Goal: Information Seeking & Learning: Find specific fact

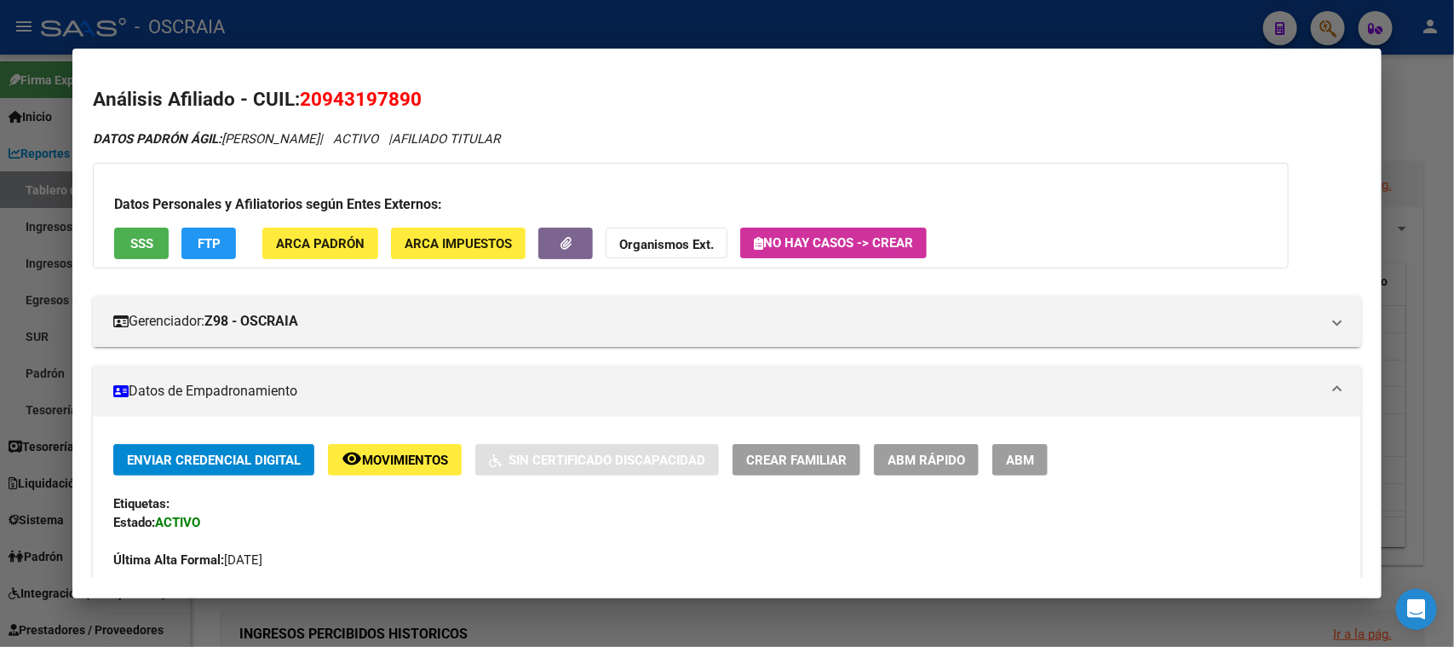
click at [904, 14] on div at bounding box center [727, 323] width 1454 height 647
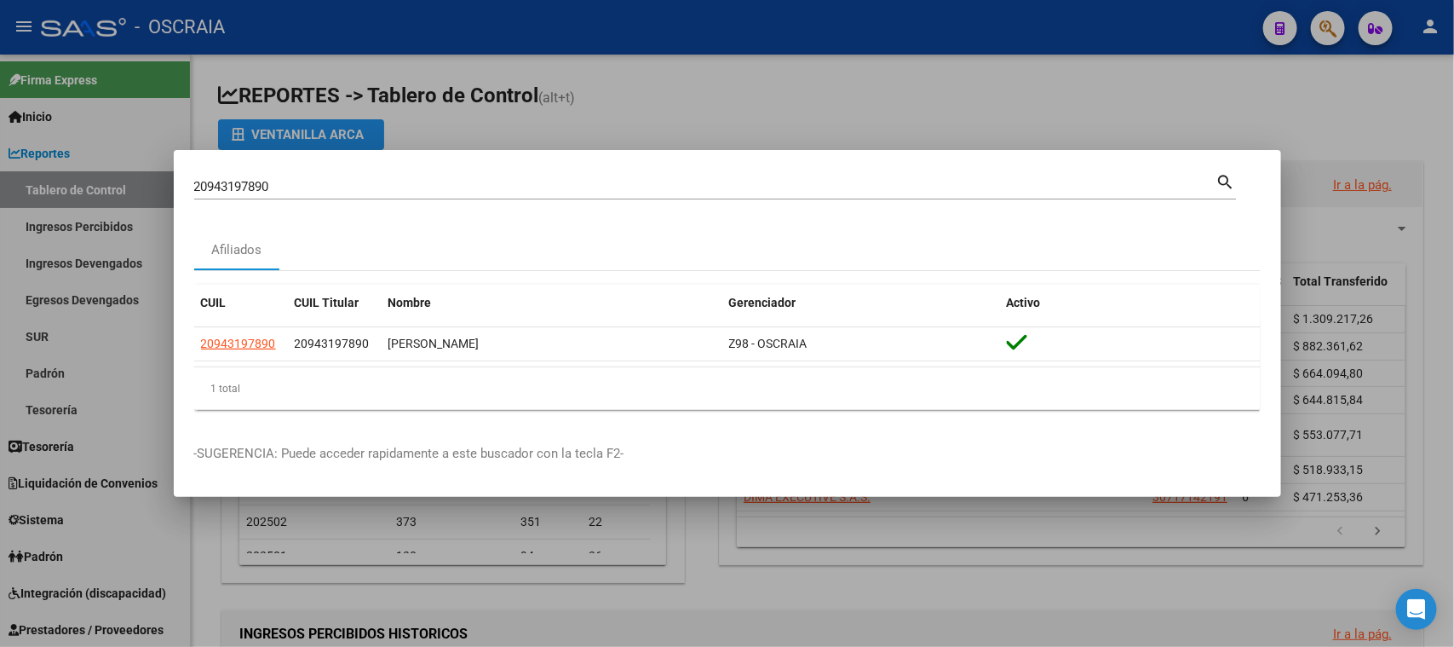
click at [581, 183] on input "20943197890" at bounding box center [705, 186] width 1022 height 15
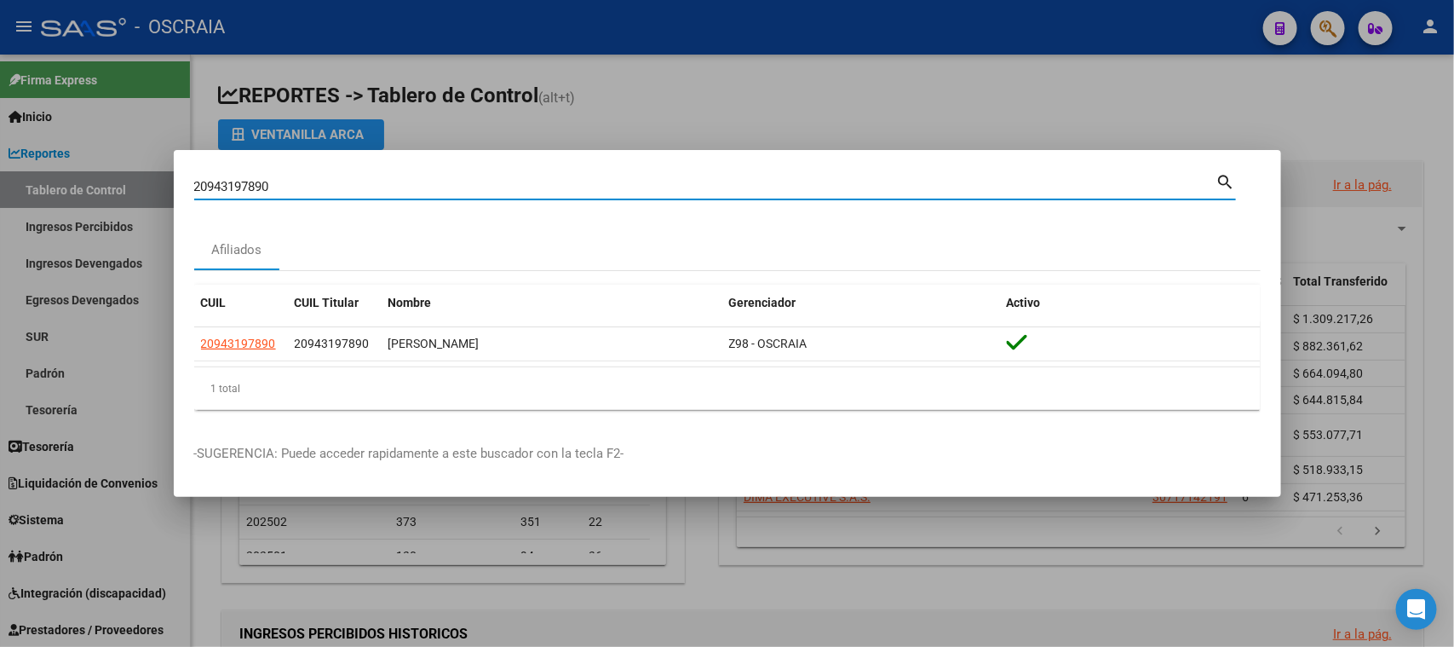
click at [580, 185] on input "20943197890" at bounding box center [705, 186] width 1022 height 15
paste input "-22282577-7"
type input "20222825777"
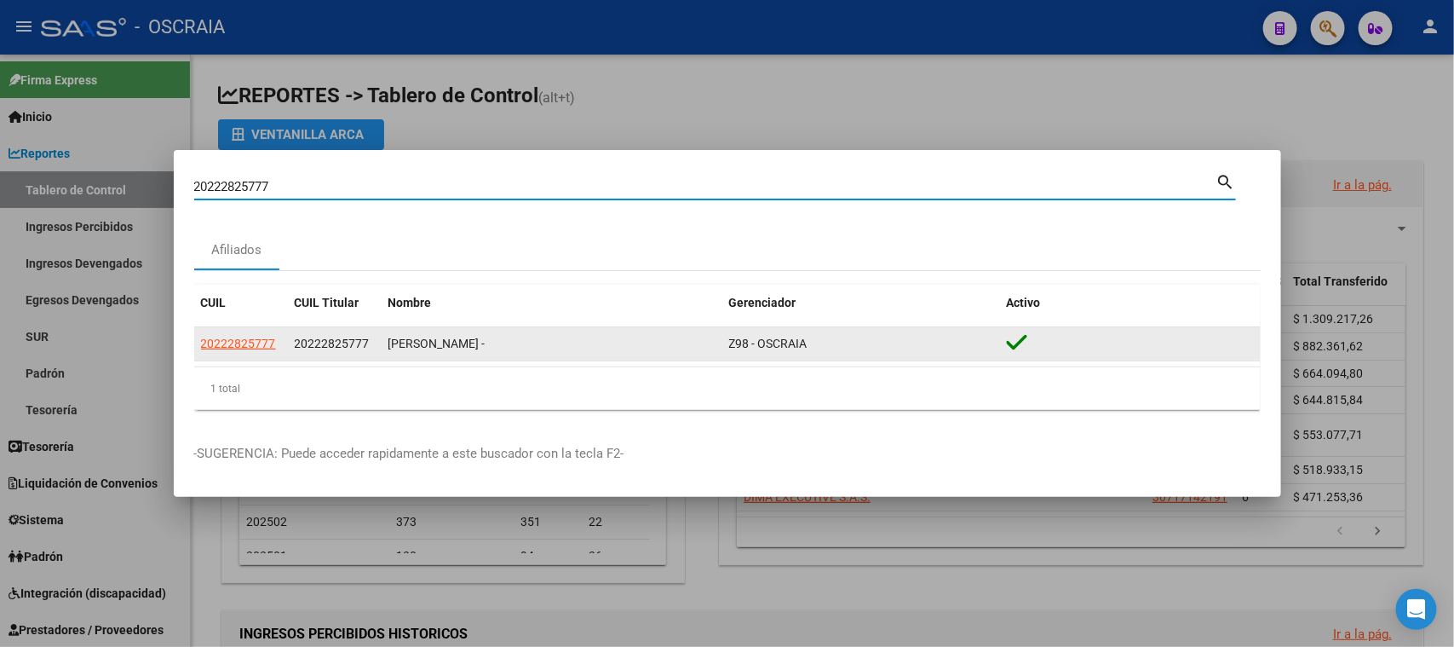
drag, startPoint x: 306, startPoint y: 331, endPoint x: 264, endPoint y: 347, distance: 44.8
click at [304, 331] on datatable-body-cell "20222825777" at bounding box center [335, 343] width 94 height 33
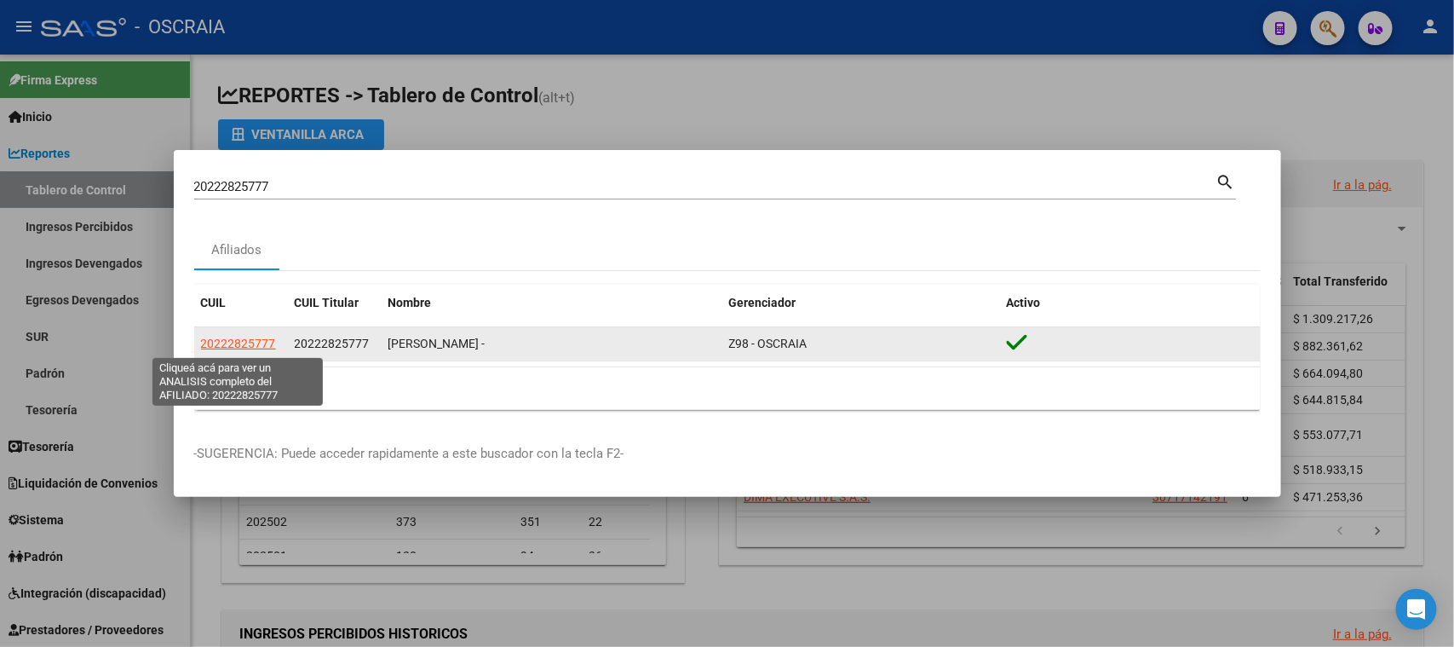
click at [251, 347] on span "20222825777" at bounding box center [238, 343] width 75 height 14
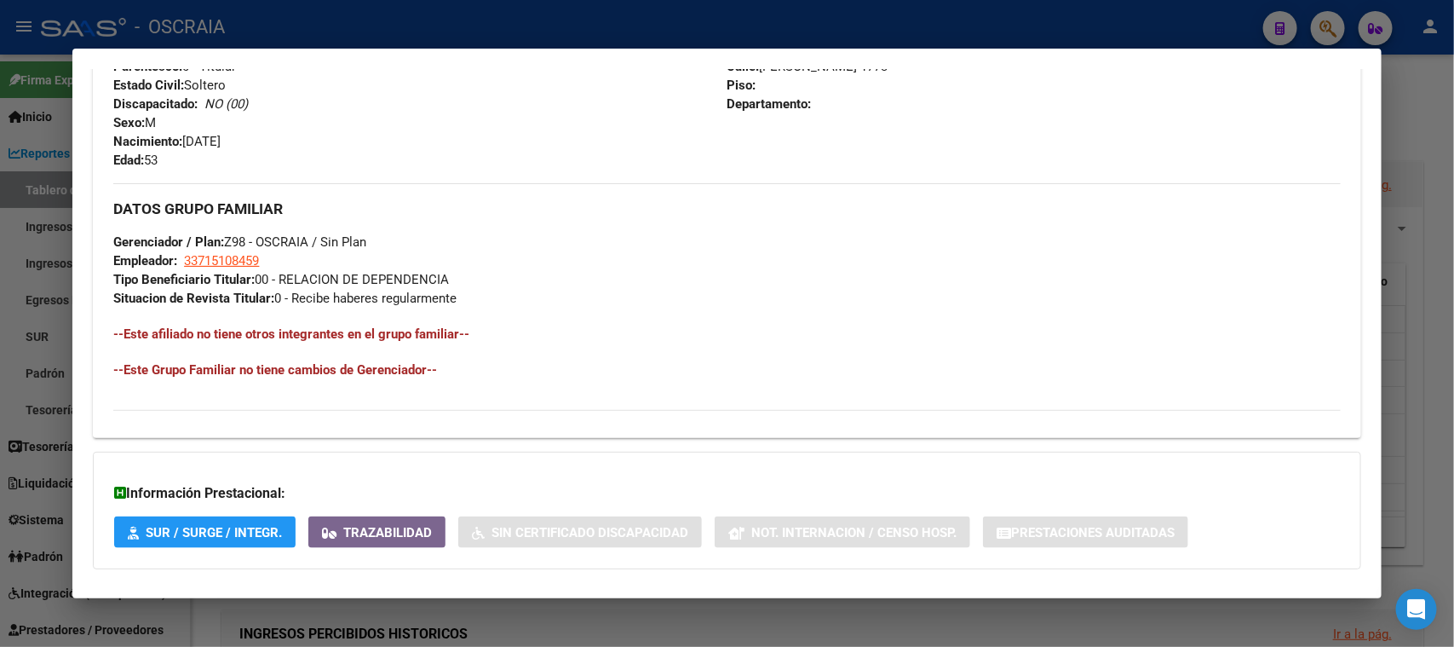
scroll to position [783, 0]
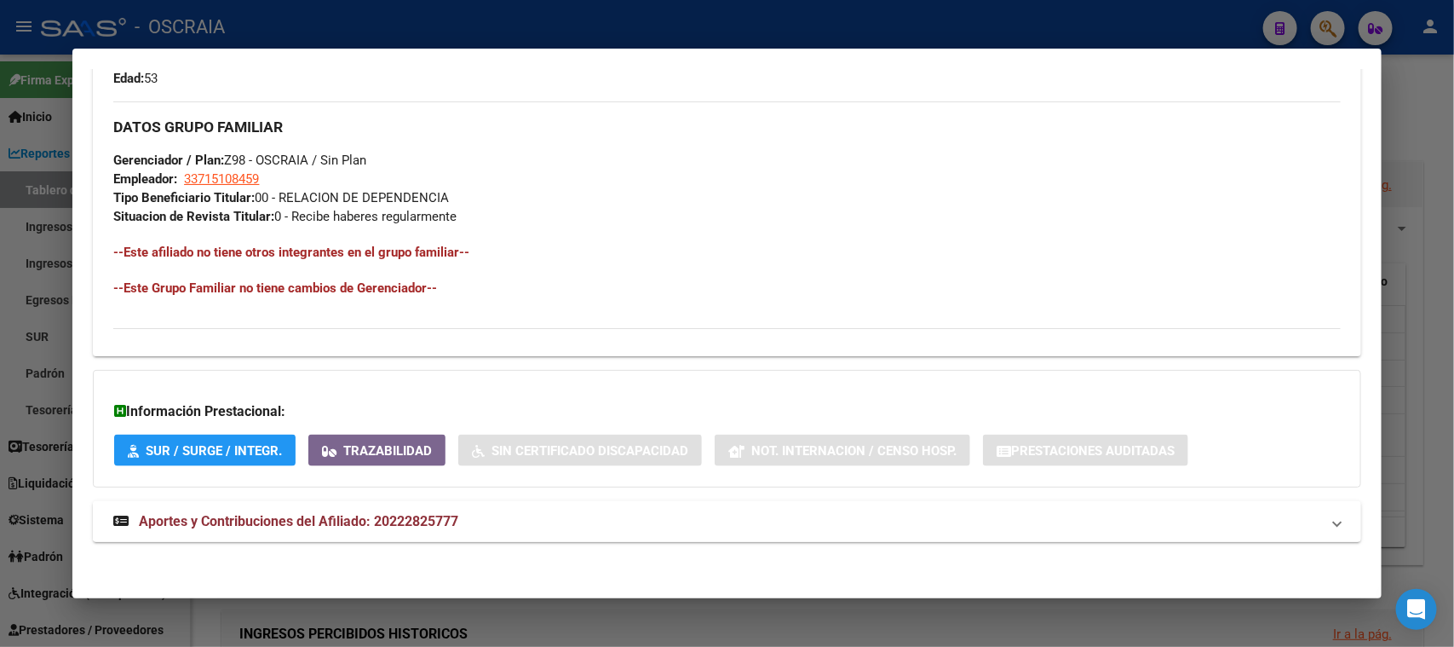
click at [462, 530] on mat-expansion-panel-header "Aportes y Contribuciones del Afiliado: 20222825777" at bounding box center [727, 521] width 1268 height 41
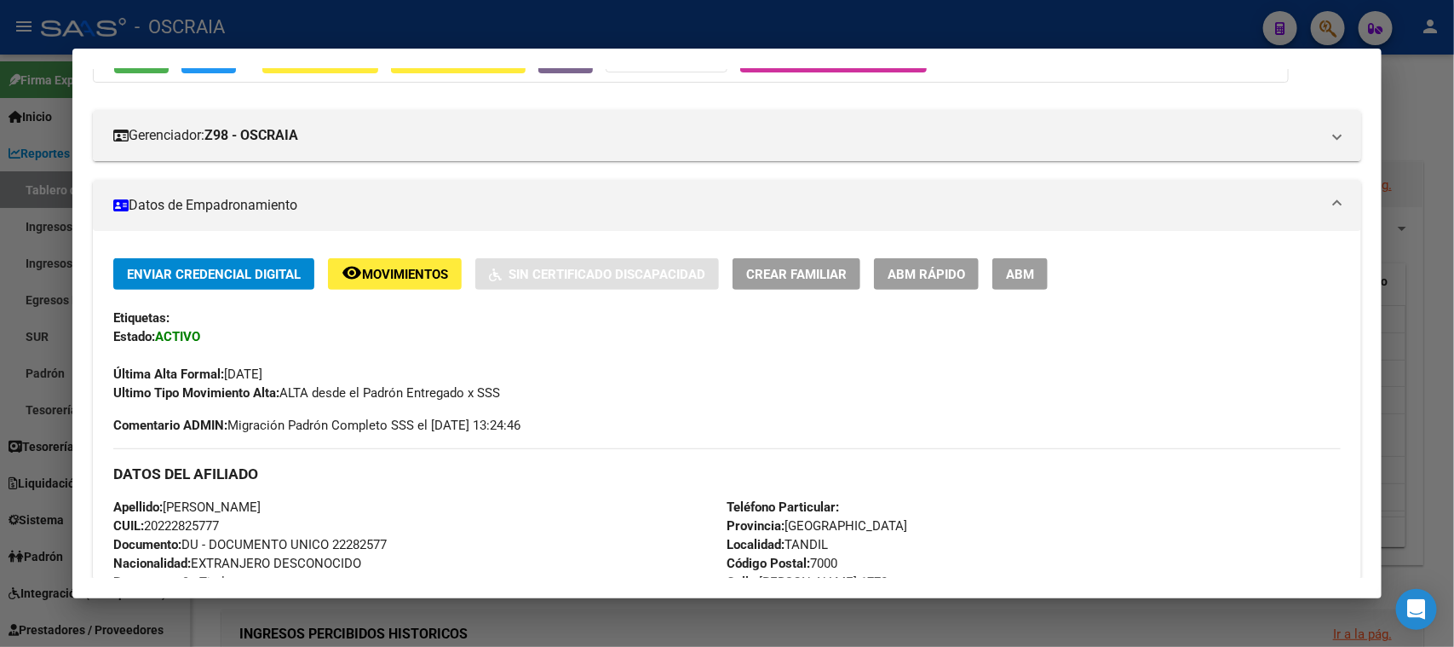
scroll to position [0, 0]
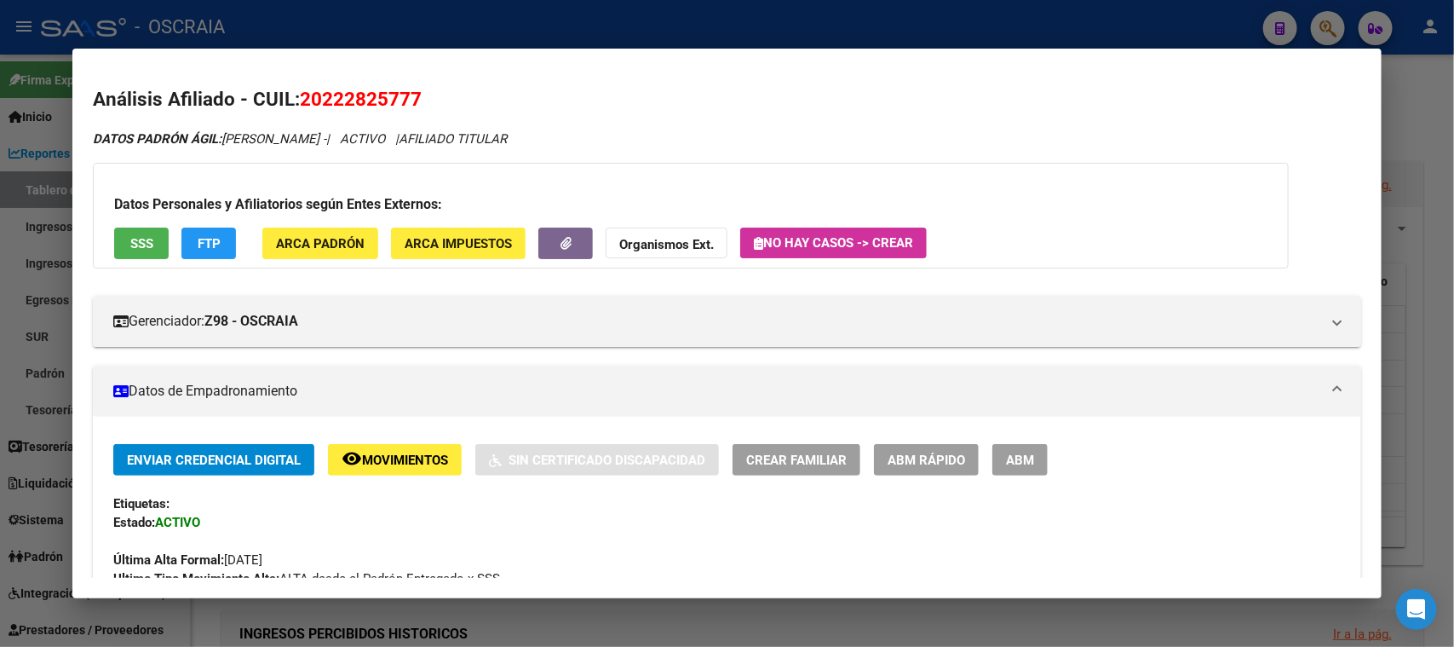
click at [335, 91] on span "20222825777" at bounding box center [361, 99] width 122 height 22
copy span "20222825777"
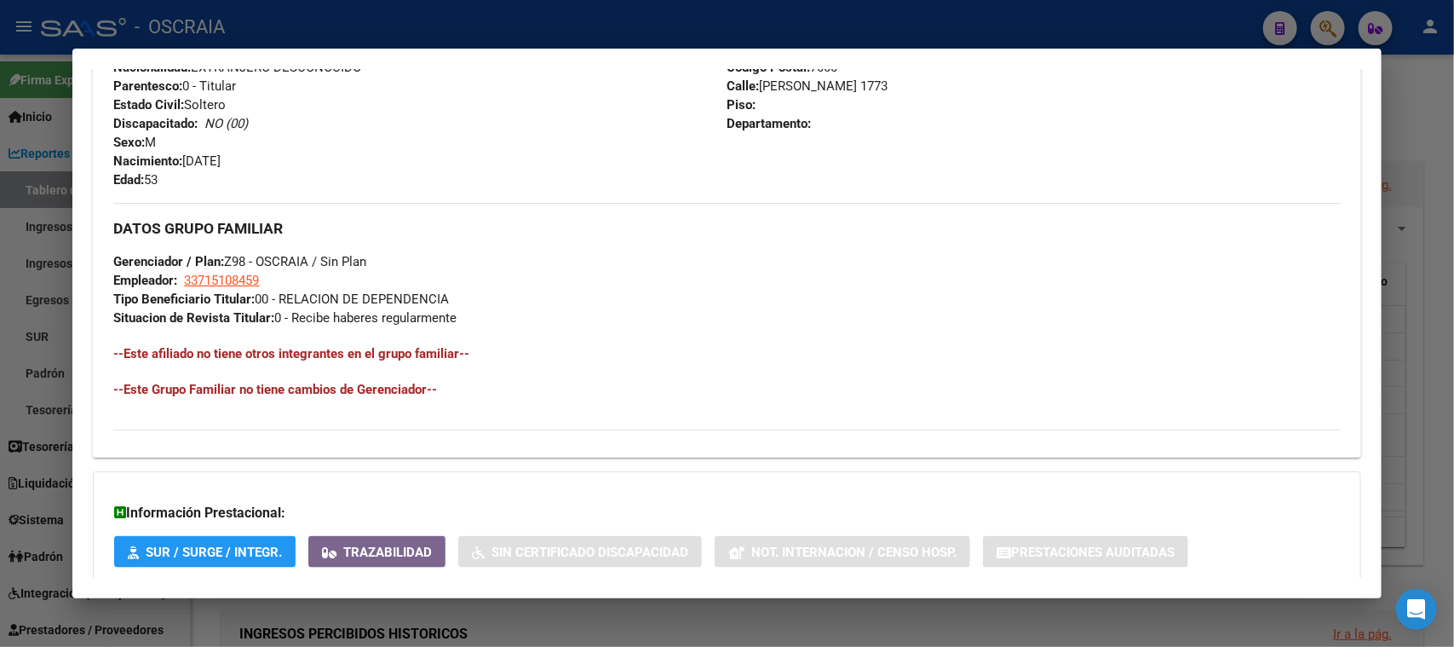
scroll to position [319, 0]
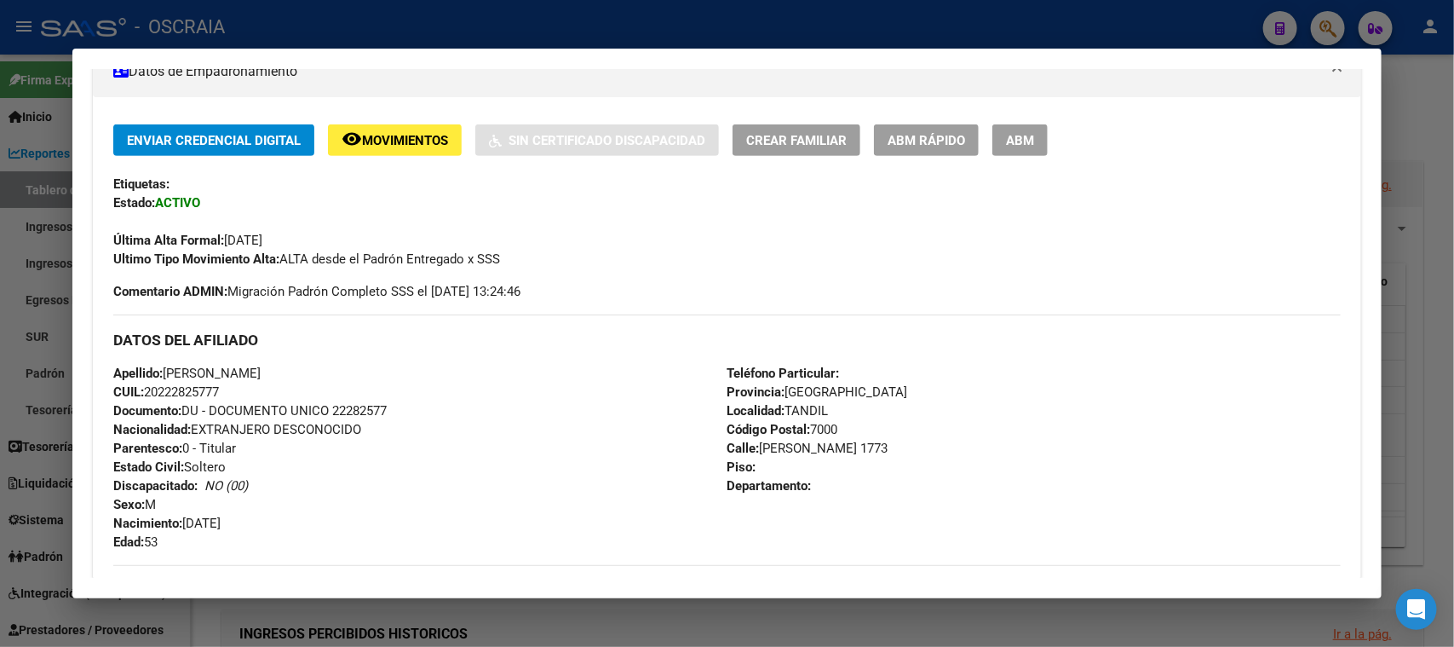
drag, startPoint x: 170, startPoint y: 371, endPoint x: 326, endPoint y: 389, distance: 157.8
click at [326, 389] on div "Apellido: [PERSON_NAME]: 20222825777 Documento: DU - DOCUMENTO UNICO 22282577 N…" at bounding box center [419, 457] width 613 height 187
copy div "[PERSON_NAME]: 20222825777"
drag, startPoint x: 191, startPoint y: 527, endPoint x: 260, endPoint y: 525, distance: 69.1
click at [260, 525] on div "Apellido: [PERSON_NAME]: 20222825777 Documento: DU - DOCUMENTO UNICO 22282577 N…" at bounding box center [419, 457] width 613 height 187
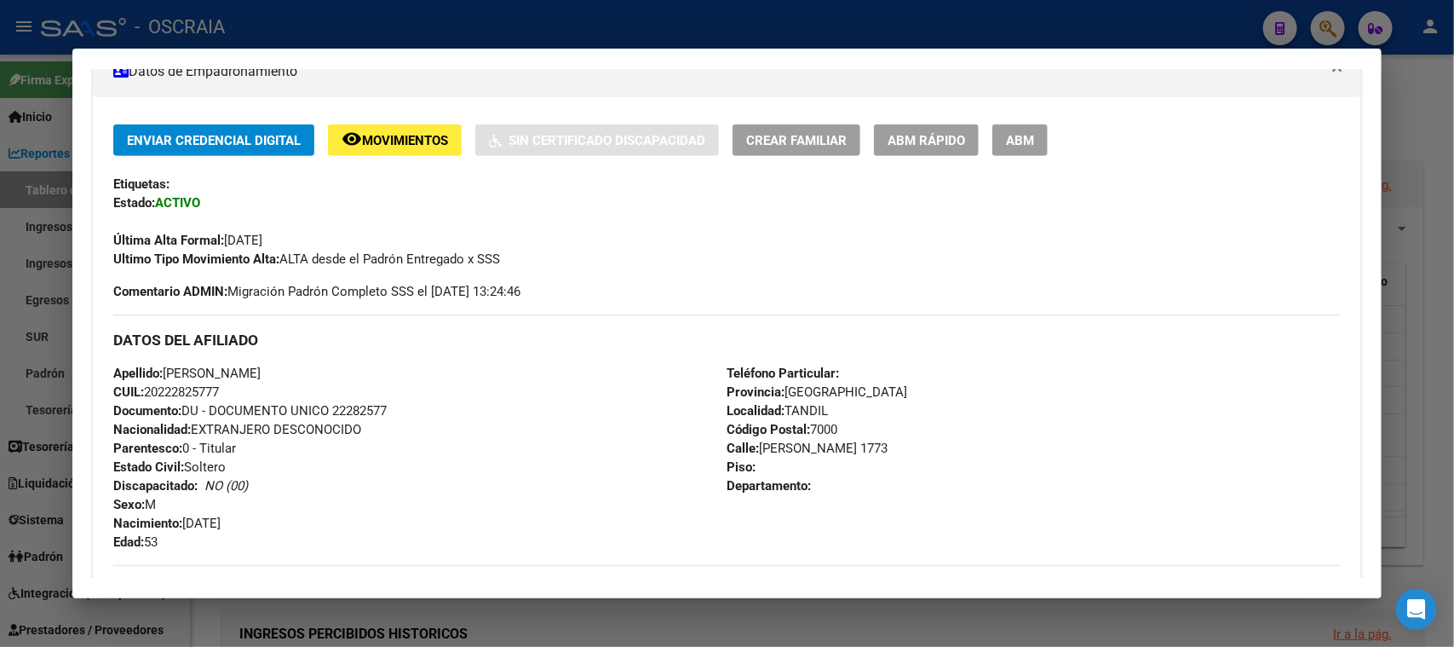
copy span "[DATE]"
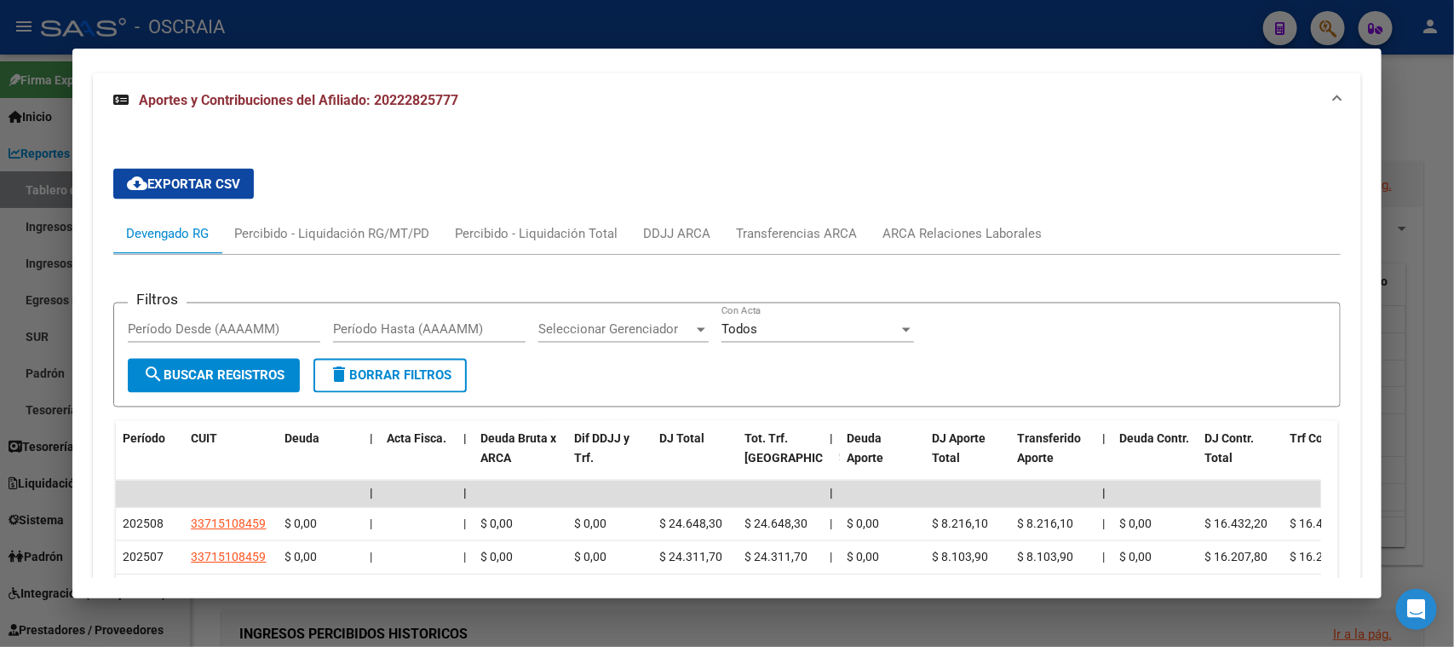
scroll to position [1490, 0]
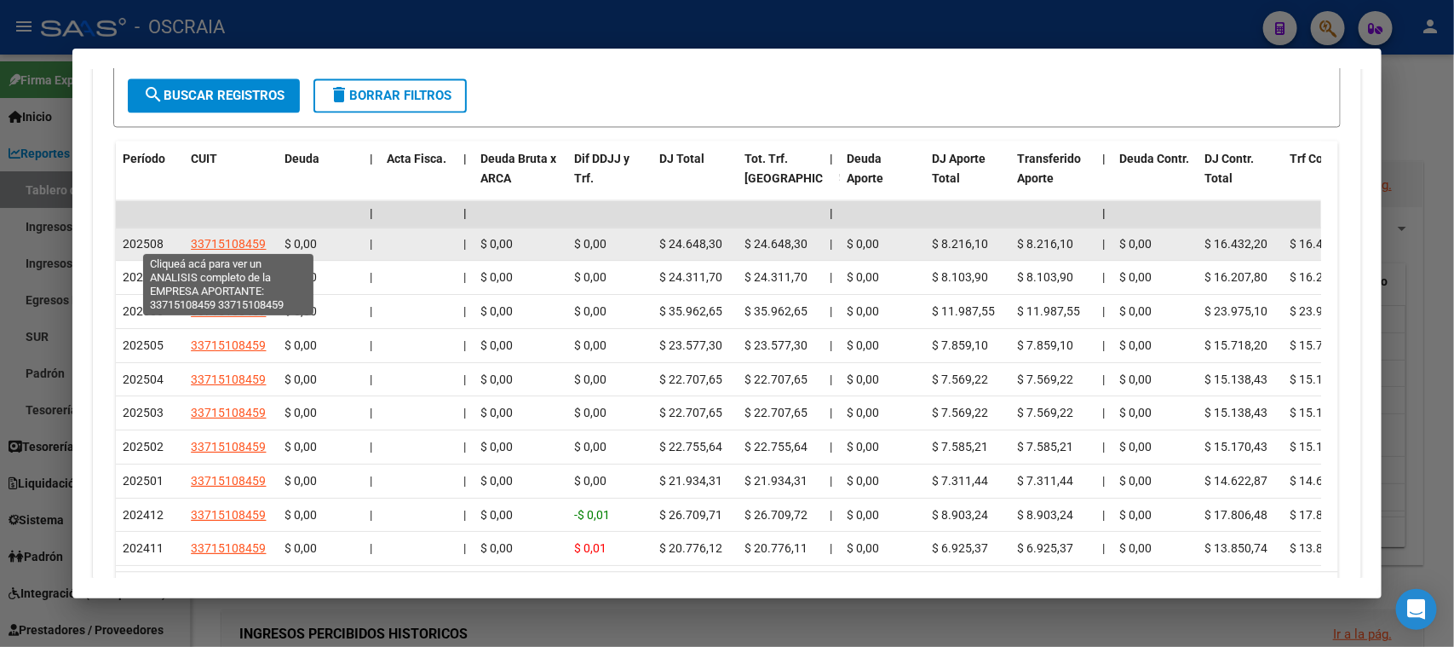
click at [238, 238] on span "33715108459" at bounding box center [228, 245] width 75 height 14
type textarea "33715108459"
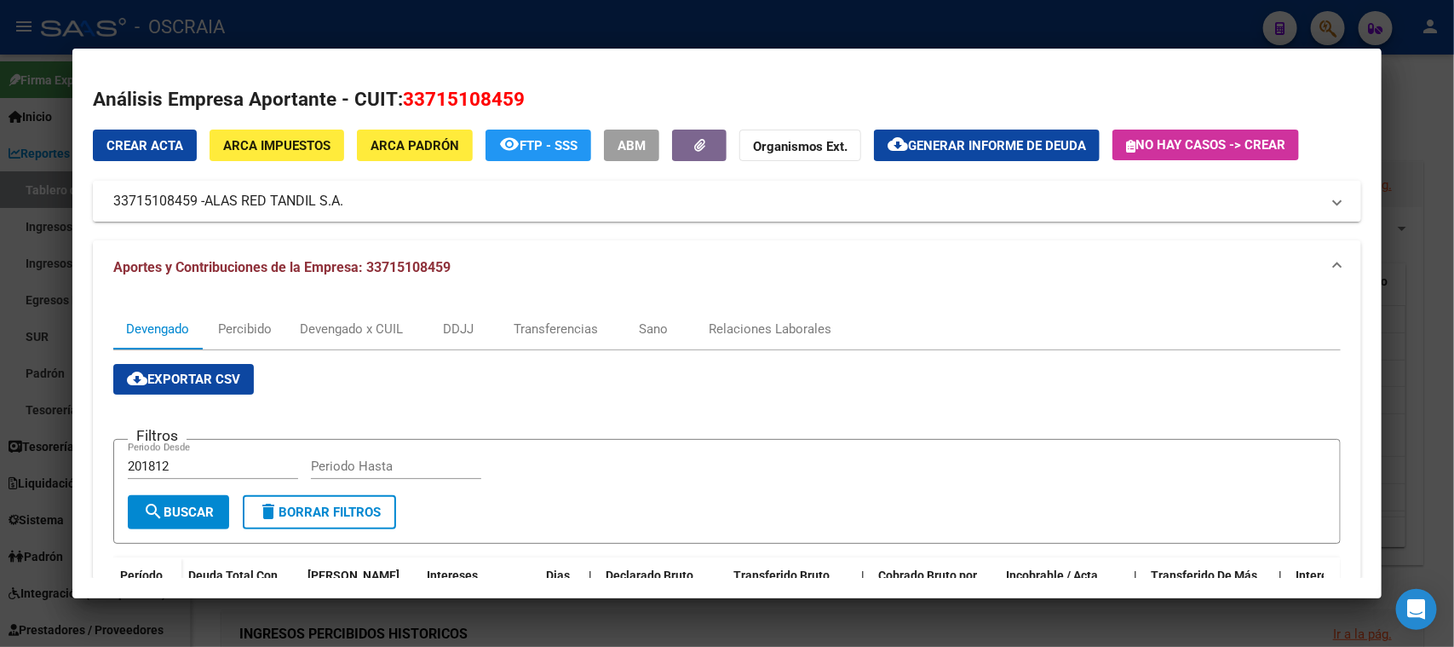
drag, startPoint x: 440, startPoint y: 216, endPoint x: 344, endPoint y: 199, distance: 97.6
click at [344, 199] on mat-panel-title "33715108459 - ALAS RED TANDIL S.A." at bounding box center [716, 201] width 1206 height 20
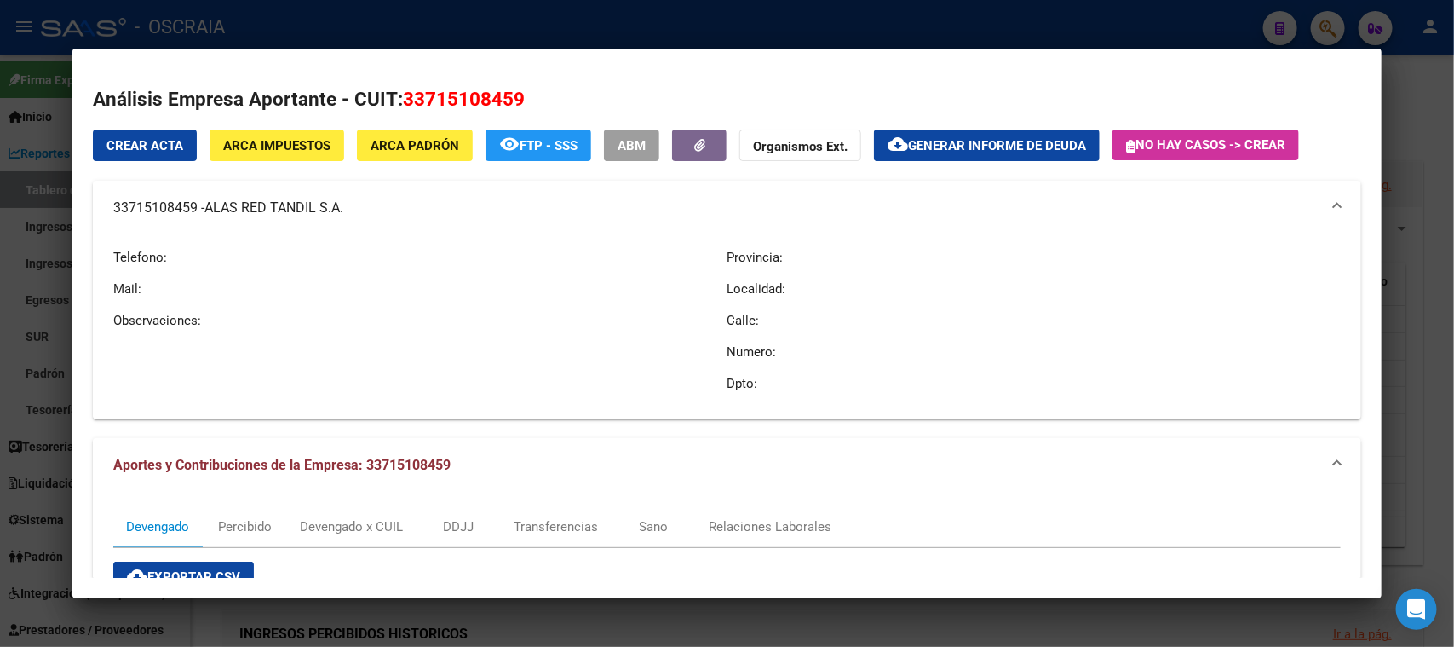
click at [511, 36] on div at bounding box center [727, 323] width 1454 height 647
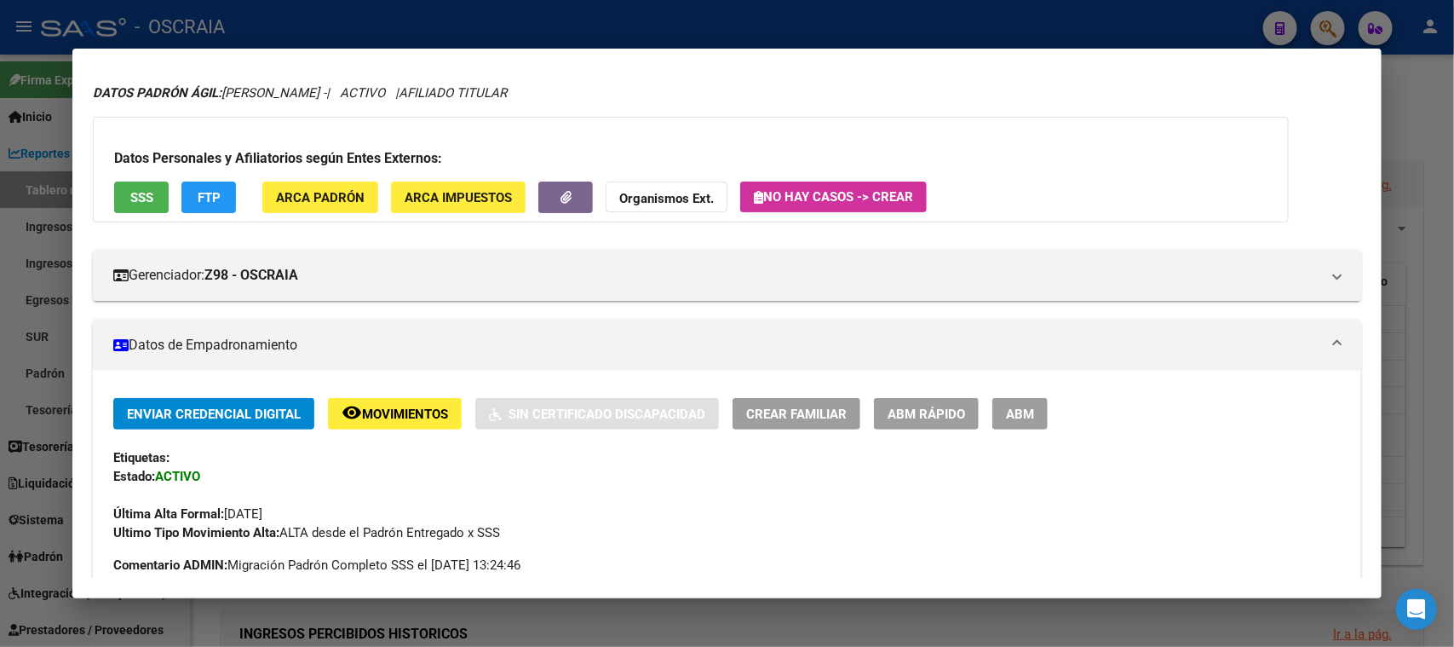
scroll to position [0, 0]
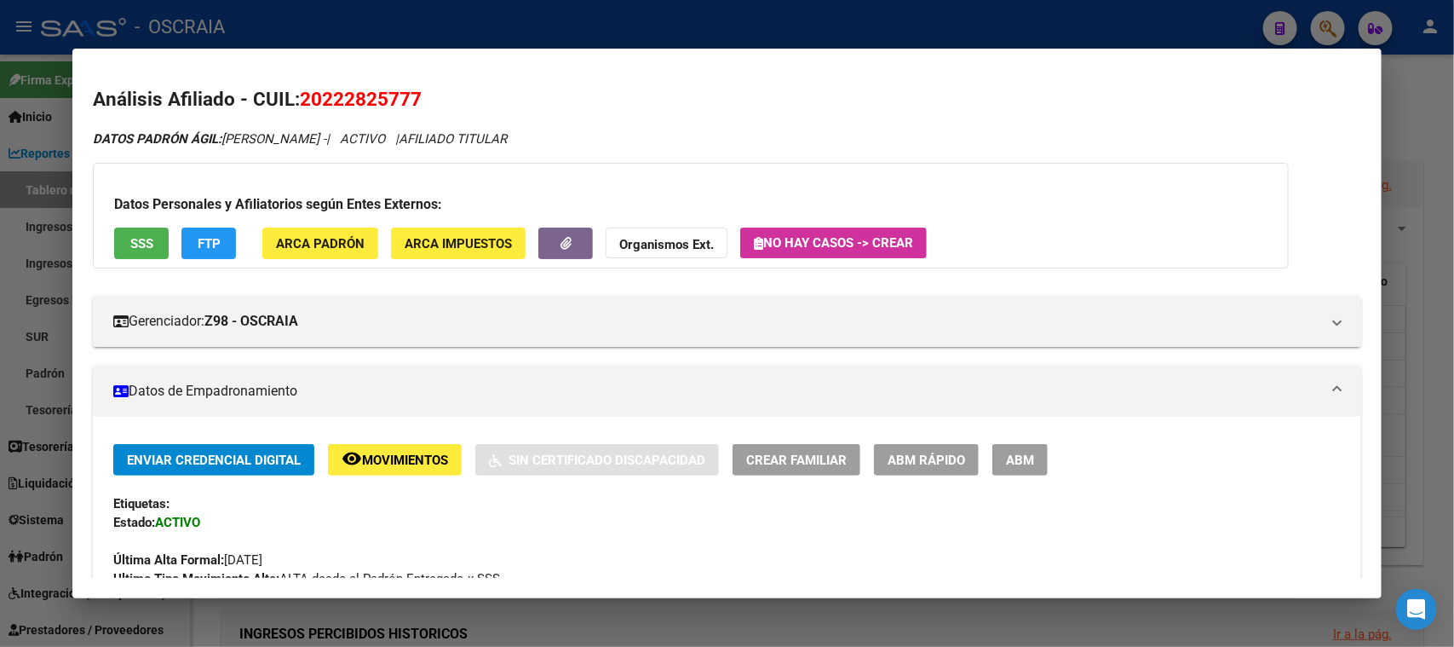
click at [626, 28] on div at bounding box center [727, 323] width 1454 height 647
